Goal: Check status: Check status

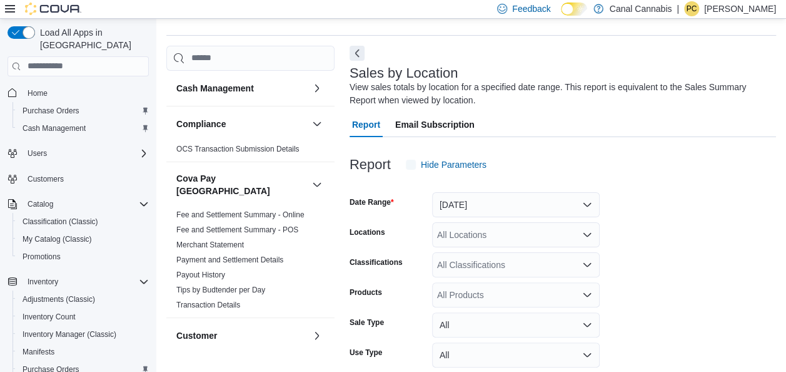
scroll to position [42, 0]
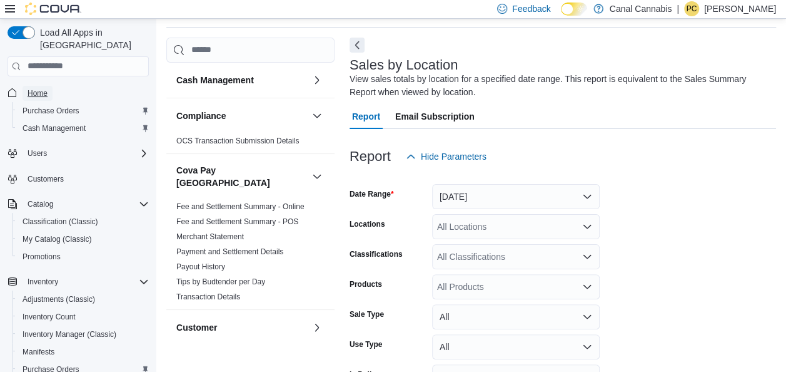
click at [38, 88] on span "Home" at bounding box center [38, 93] width 20 height 10
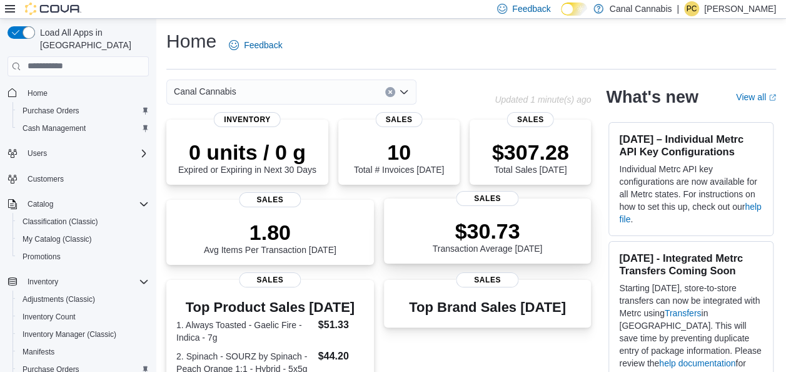
click at [494, 234] on p "$30.73" at bounding box center [488, 230] width 110 height 25
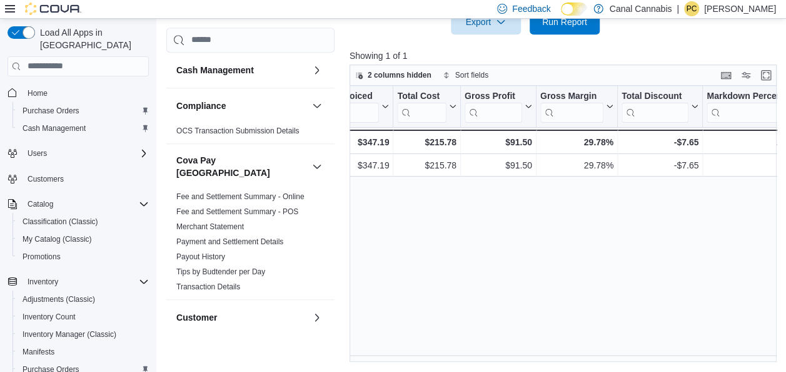
scroll to position [0, 626]
